Goal: Task Accomplishment & Management: Use online tool/utility

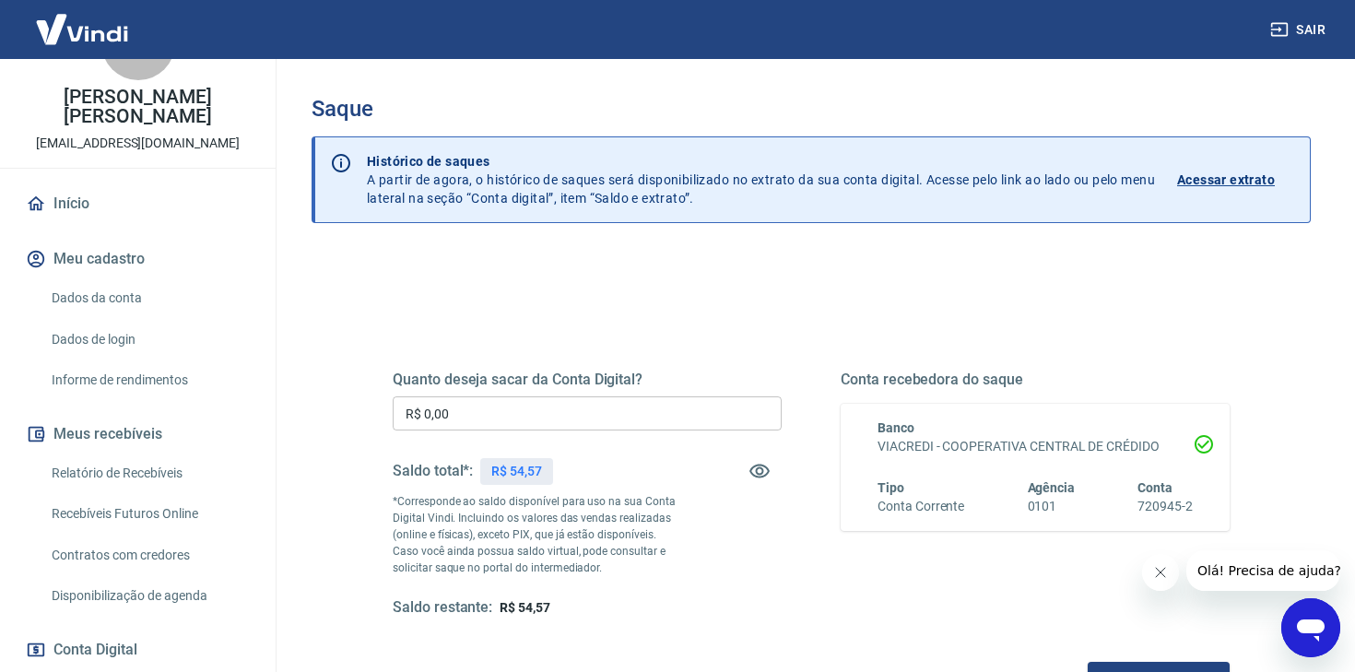
scroll to position [87, 0]
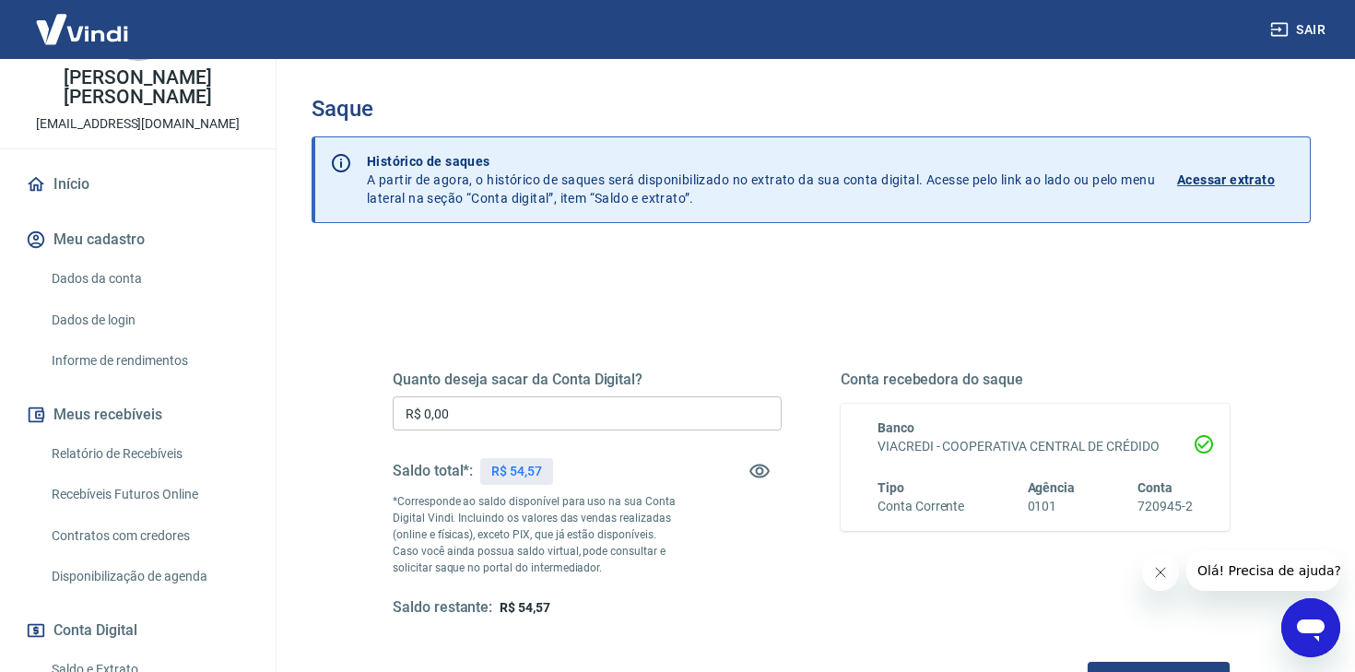
click at [170, 481] on link "Recebíveis Futuros Online" at bounding box center [148, 495] width 209 height 38
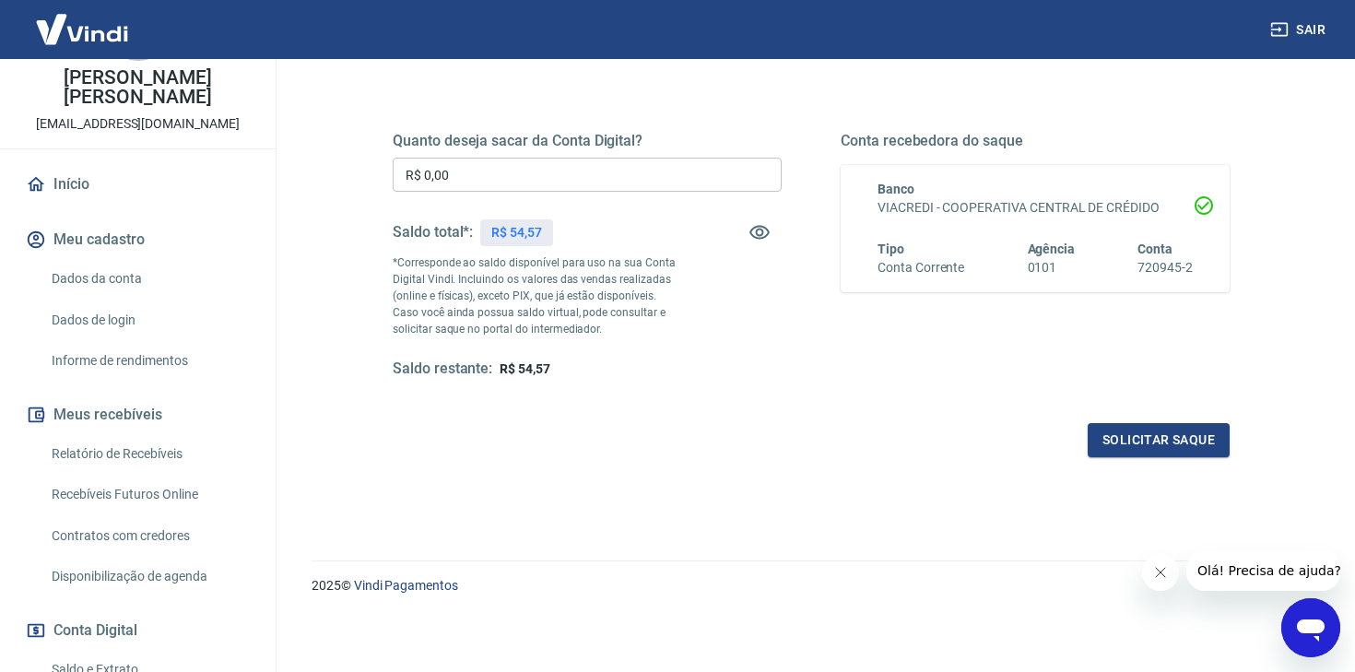
scroll to position [0, 0]
